Goal: Find specific page/section: Find specific page/section

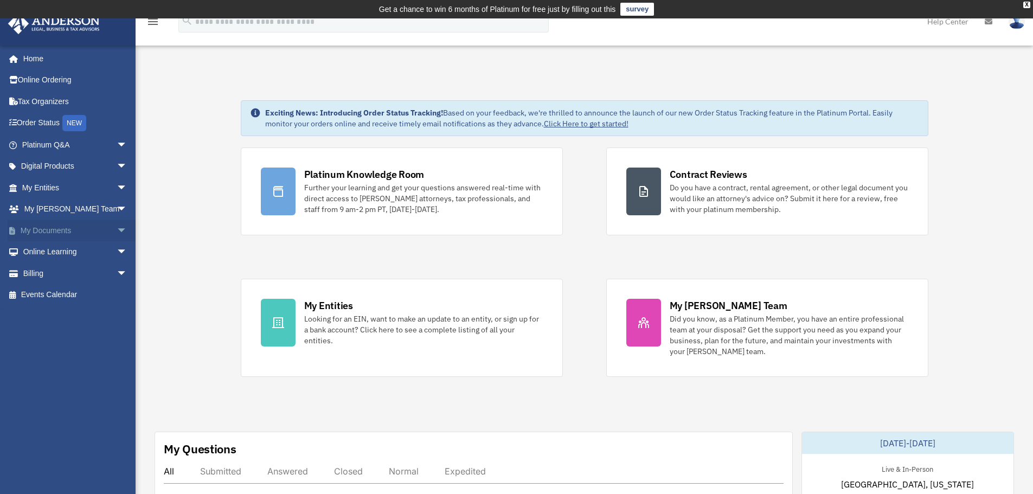
click at [117, 229] on span "arrow_drop_down" at bounding box center [128, 231] width 22 height 22
click at [79, 272] on link "Meeting Minutes" at bounding box center [79, 274] width 129 height 22
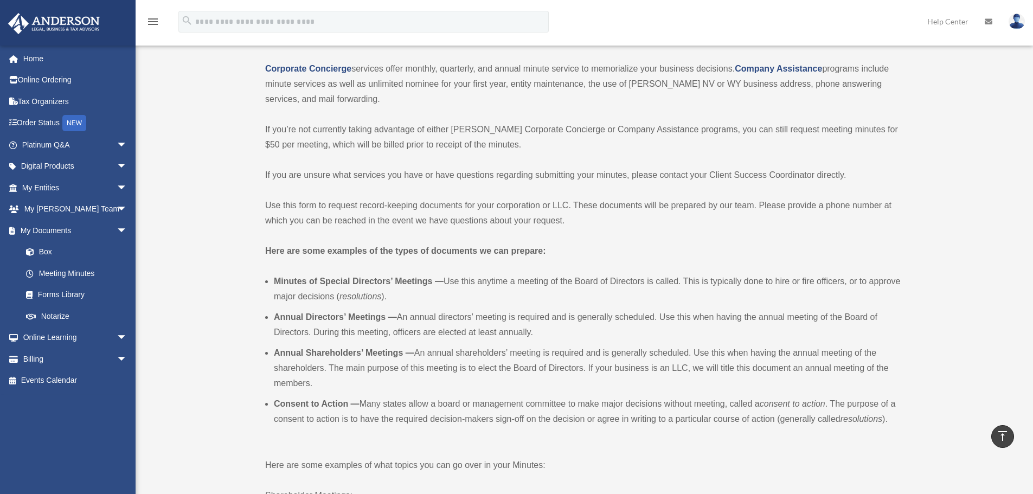
scroll to position [108, 0]
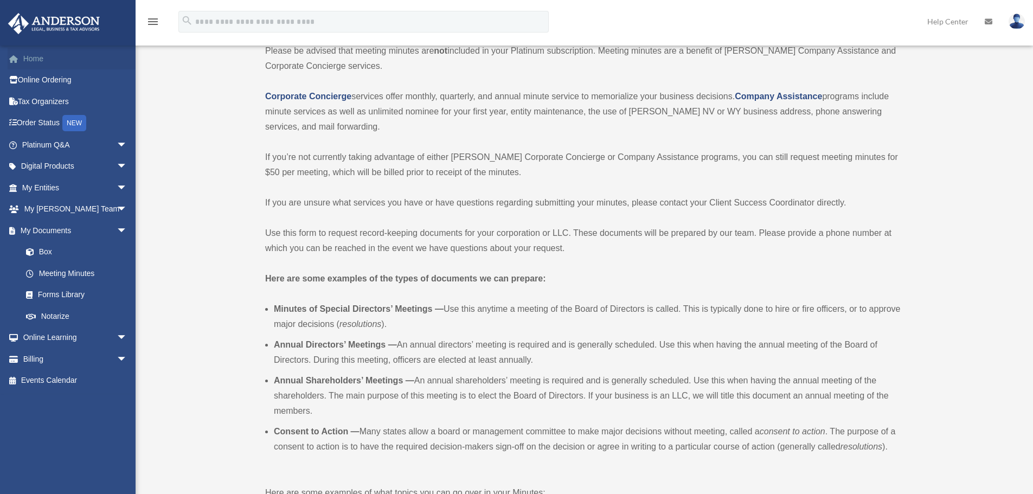
click at [41, 59] on link "Home" at bounding box center [76, 59] width 136 height 22
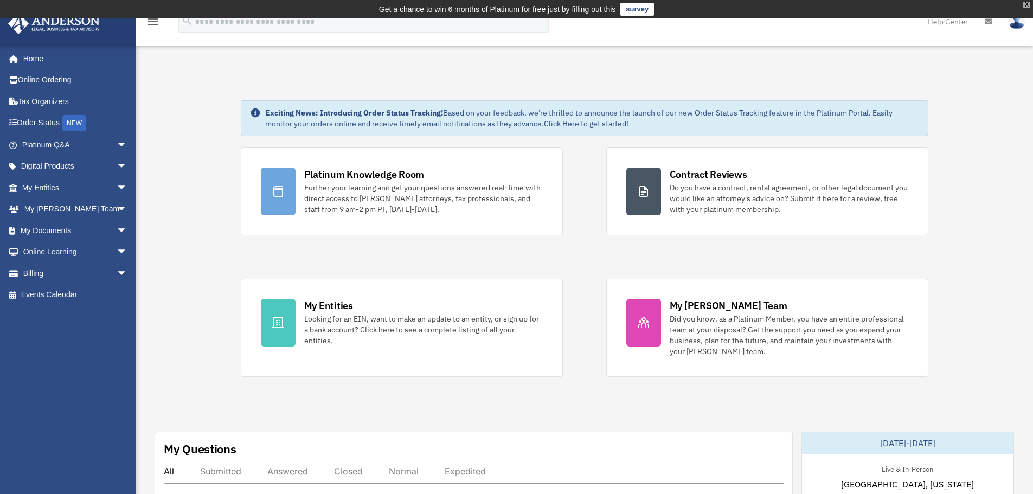
click at [1025, 2] on div "X" at bounding box center [1027, 5] width 7 height 7
